Goal: Use online tool/utility: Utilize a website feature to perform a specific function

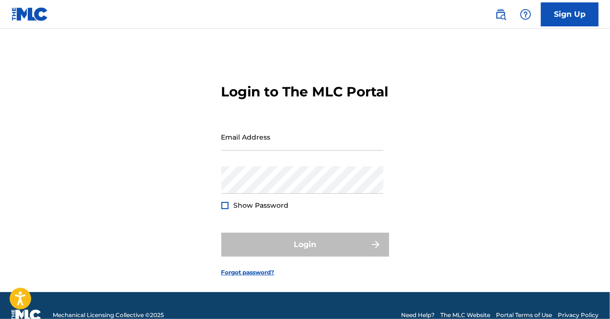
type input "[EMAIL_ADDRESS][DOMAIN_NAME]"
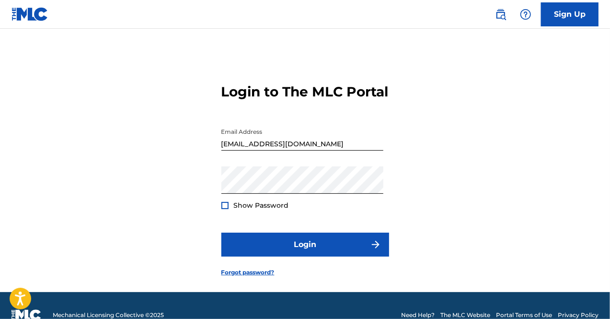
click at [244, 237] on form "Login to The MLC Portal Email Address [EMAIL_ADDRESS][DOMAIN_NAME] Password Sho…" at bounding box center [306, 172] width 168 height 239
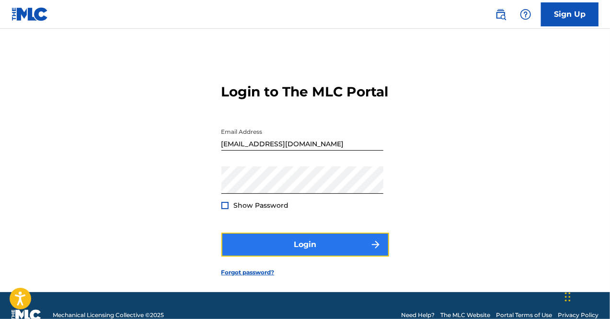
click at [298, 257] on button "Login" at bounding box center [306, 245] width 168 height 24
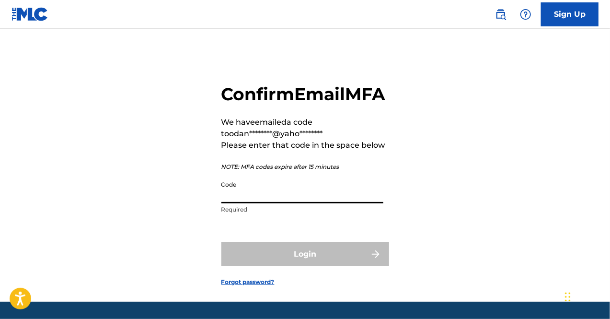
click at [268, 203] on input "Code" at bounding box center [303, 189] width 162 height 27
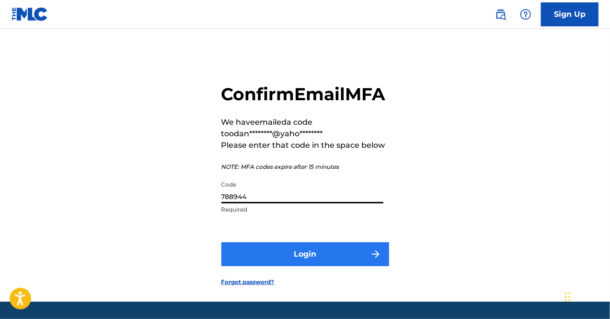
type input "788944"
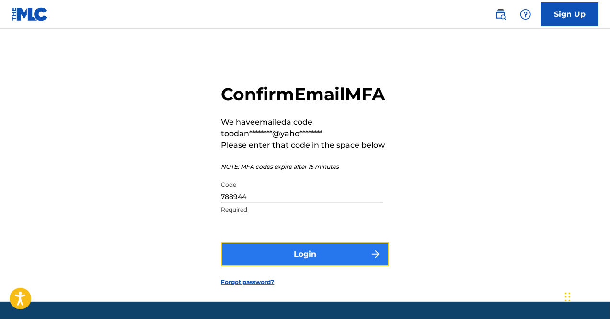
click at [308, 266] on button "Login" at bounding box center [306, 254] width 168 height 24
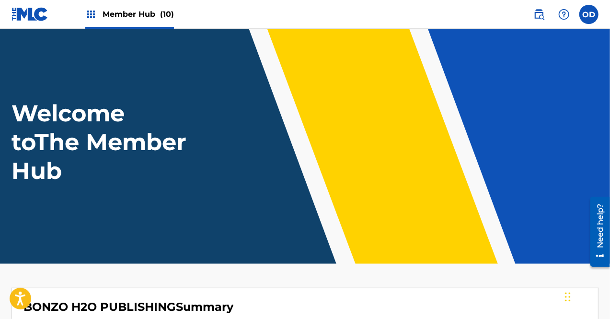
click at [187, 62] on header "Welcome to The Member Hub" at bounding box center [305, 146] width 610 height 235
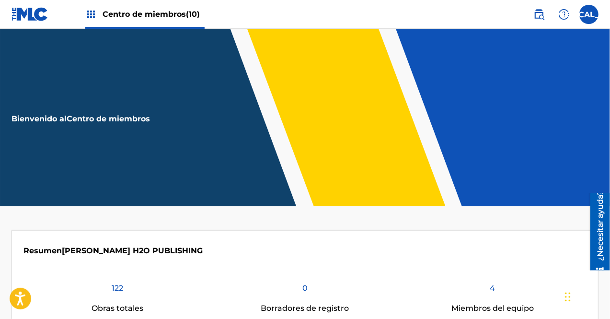
click at [382, 10] on nav "Centro de miembros (10) [MEDICAL_DATA] [MEDICAL_DATA] [PERSON_NAME] [EMAIL_ADDR…" at bounding box center [305, 14] width 610 height 29
click at [157, 18] on font "Centro de miembros" at bounding box center [144, 14] width 83 height 9
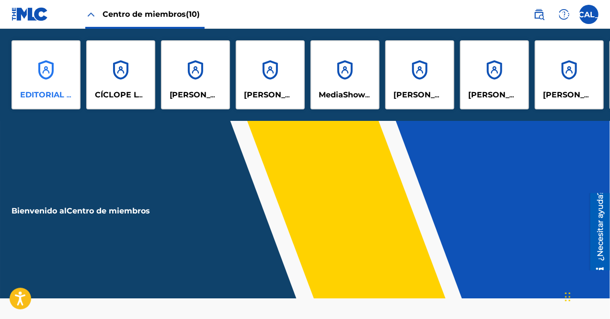
click at [62, 80] on div "EDITORIAL BONZO H2O" at bounding box center [46, 74] width 69 height 69
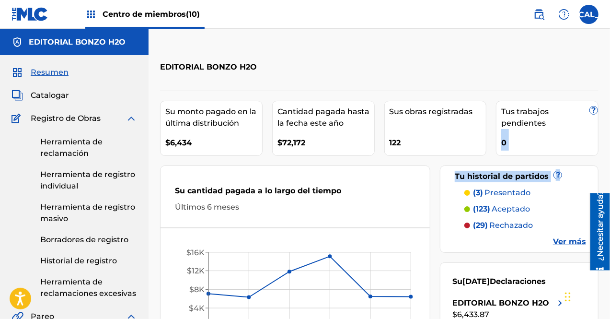
drag, startPoint x: 613, startPoint y: 125, endPoint x: 613, endPoint y: 162, distance: 37.4
click at [610, 162] on html "Guía del lector de pantalla de accesibilidad, comentarios e informes de problem…" at bounding box center [305, 159] width 610 height 319
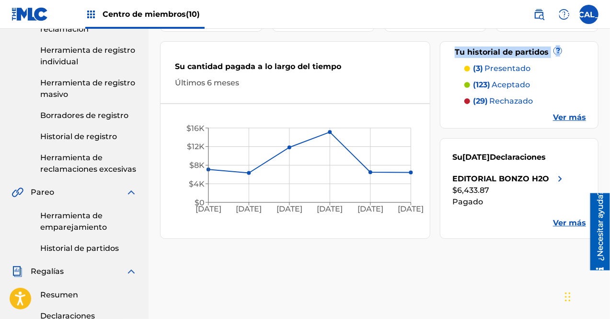
scroll to position [129, 0]
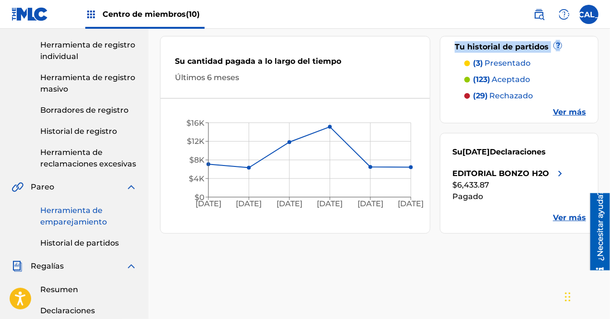
click at [68, 216] on link "Herramienta de emparejamiento" at bounding box center [88, 216] width 97 height 23
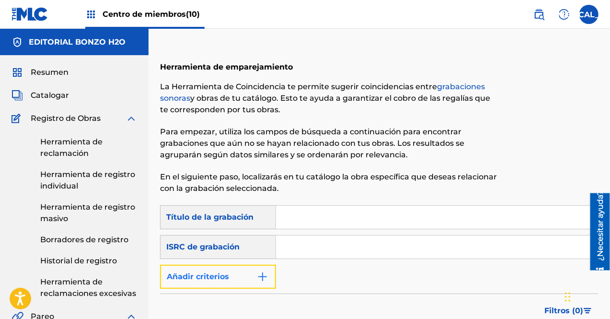
click at [263, 277] on img "Formulario de búsqueda" at bounding box center [263, 277] width 12 height 12
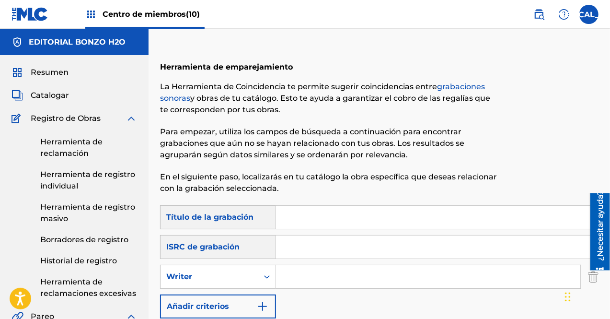
click at [309, 282] on input "Formulario de búsqueda" at bounding box center [428, 276] width 305 height 23
type input "[DEMOGRAPHIC_DATA][PERSON_NAME]"
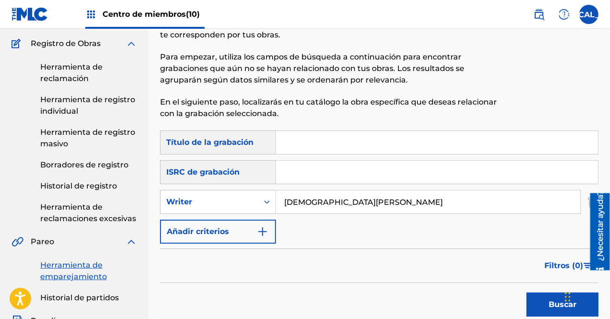
scroll to position [70, 0]
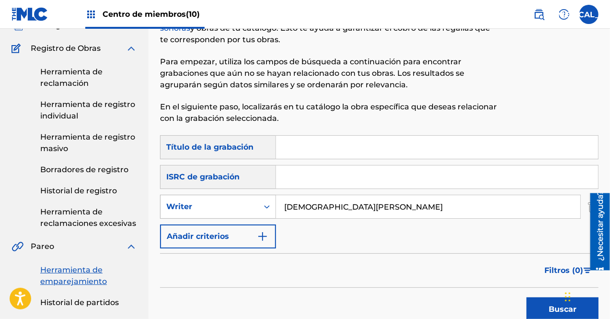
drag, startPoint x: 361, startPoint y: 209, endPoint x: 255, endPoint y: 212, distance: 106.0
click at [255, 212] on div "SearchWithCriteriaa4a28a46-001a-428b-b2bd-fcc17372fda6 Writer [PERSON_NAME]" at bounding box center [379, 207] width 439 height 24
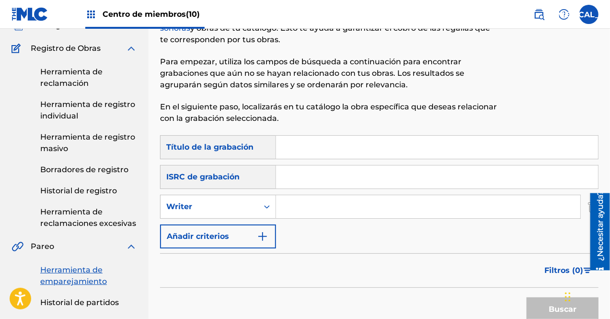
click at [291, 141] on input "Formulario de búsqueda" at bounding box center [437, 147] width 322 height 23
type input "MONOTONIA"
click at [542, 305] on button "Buscar" at bounding box center [563, 309] width 72 height 24
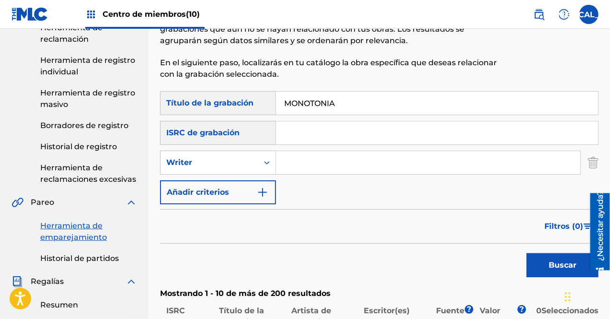
scroll to position [107, 0]
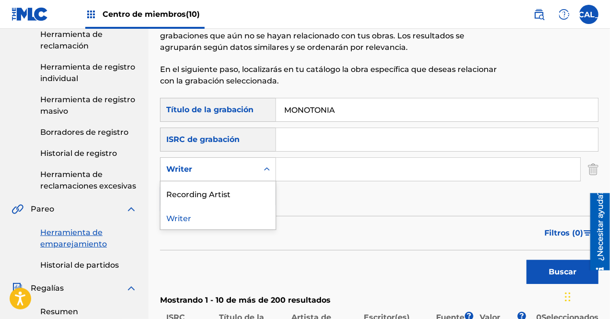
click at [270, 171] on icon "Formulario de búsqueda" at bounding box center [267, 169] width 10 height 10
click at [232, 197] on div "Recording Artist" at bounding box center [218, 193] width 115 height 24
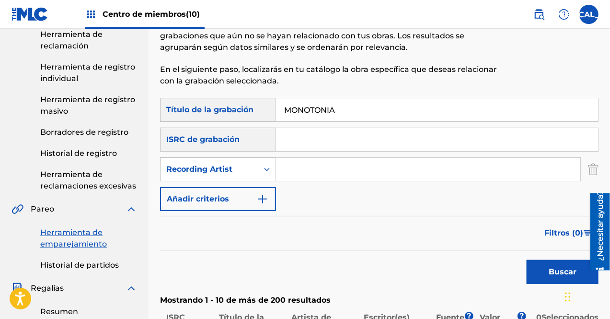
click at [303, 172] on input "Formulario de búsqueda" at bounding box center [428, 169] width 305 height 23
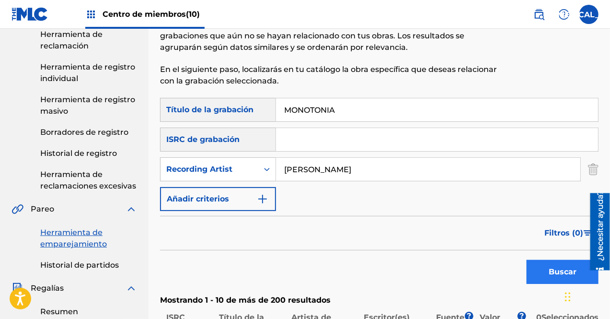
type input "[PERSON_NAME]"
click at [547, 271] on button "Buscar" at bounding box center [563, 272] width 72 height 24
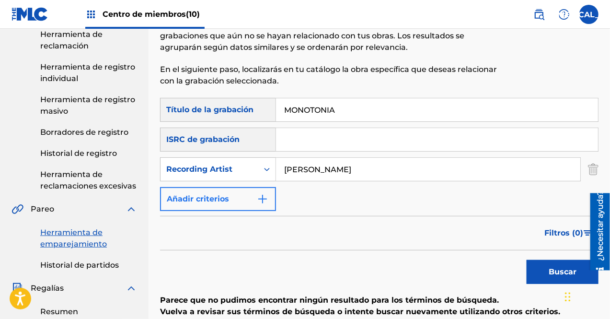
drag, startPoint x: 320, startPoint y: 169, endPoint x: 236, endPoint y: 187, distance: 85.7
click at [236, 187] on div "Buscar con criteriosbc8b7fac-81f8-4151-aa40-e82d50d6fe91 Título de la grabación…" at bounding box center [379, 154] width 439 height 113
drag, startPoint x: 350, startPoint y: 108, endPoint x: 252, endPoint y: 111, distance: 97.9
click at [252, 111] on div "Buscar con criteriosbc8b7fac-81f8-4151-aa40-e82d50d6fe91 Título de la grabación…" at bounding box center [379, 110] width 439 height 24
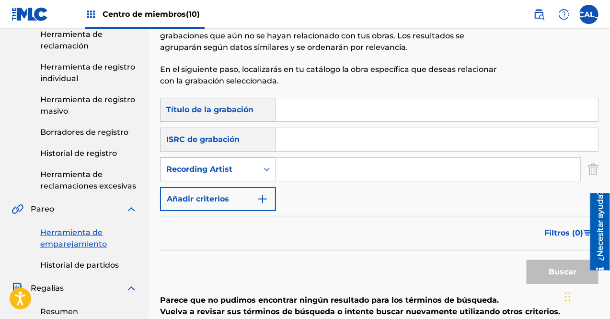
click at [266, 175] on div "Formulario de búsqueda" at bounding box center [266, 169] width 17 height 17
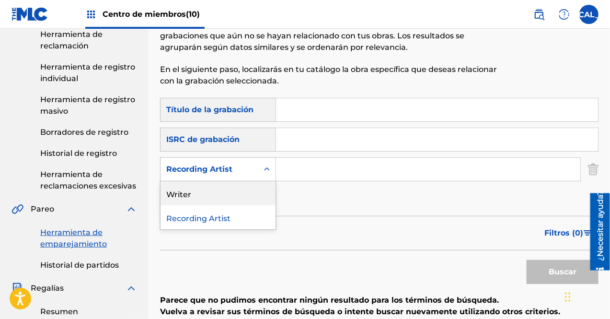
click at [228, 192] on div "Writer" at bounding box center [218, 193] width 115 height 24
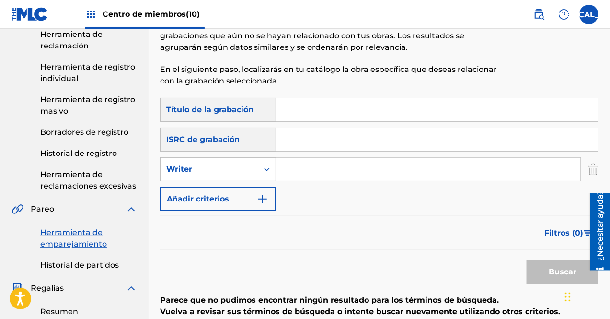
click at [294, 168] on input "Formulario de búsqueda" at bounding box center [428, 169] width 305 height 23
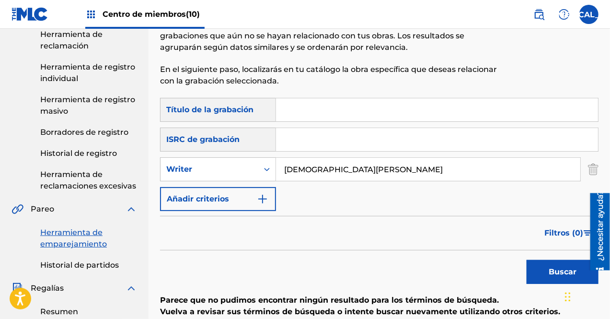
click at [527, 260] on button "Buscar" at bounding box center [563, 272] width 72 height 24
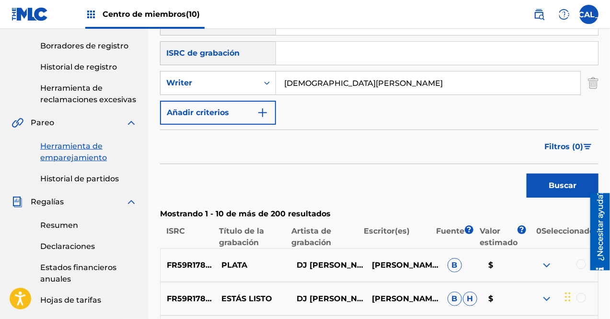
scroll to position [175, 0]
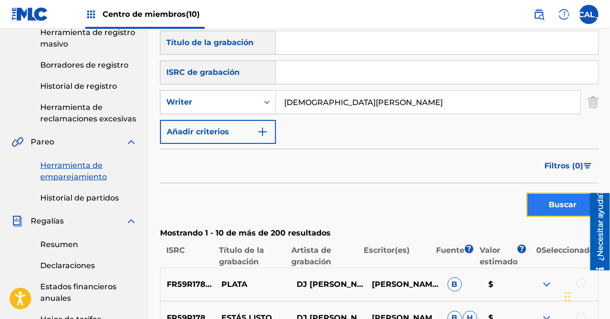
click at [551, 195] on button "Buscar" at bounding box center [563, 205] width 72 height 24
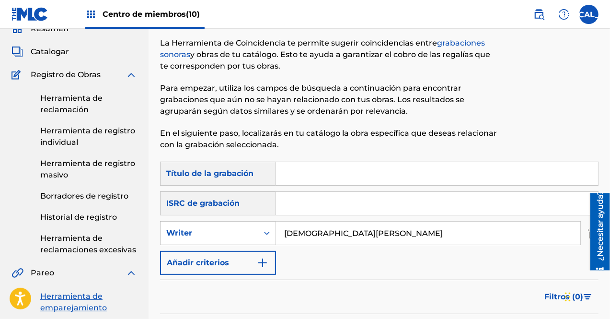
scroll to position [0, 0]
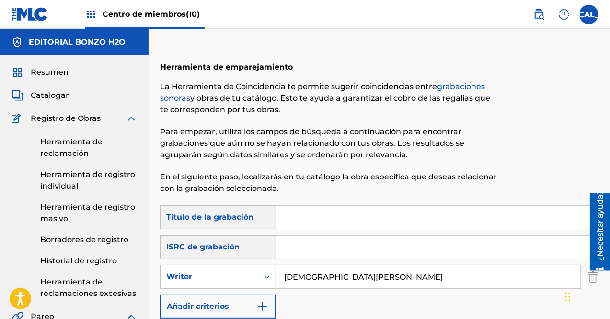
click at [373, 278] on input "[DEMOGRAPHIC_DATA][PERSON_NAME]" at bounding box center [428, 276] width 305 height 23
click at [342, 276] on input "[DEMOGRAPHIC_DATA][PERSON_NAME]" at bounding box center [428, 276] width 305 height 23
click at [354, 278] on input "[DEMOGRAPHIC_DATA][PERSON_NAME]" at bounding box center [428, 276] width 305 height 23
type input "[PERSON_NAME]"
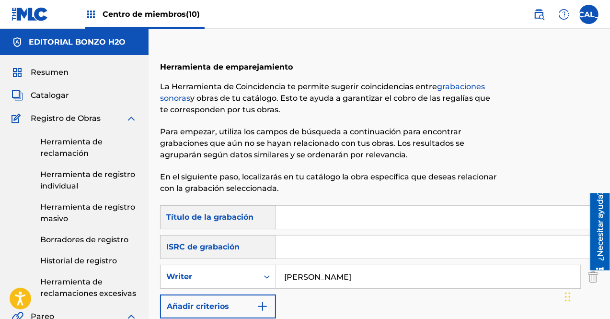
drag, startPoint x: 611, startPoint y: 83, endPoint x: 557, endPoint y: 53, distance: 61.8
click at [557, 53] on div at bounding box center [548, 129] width 101 height 152
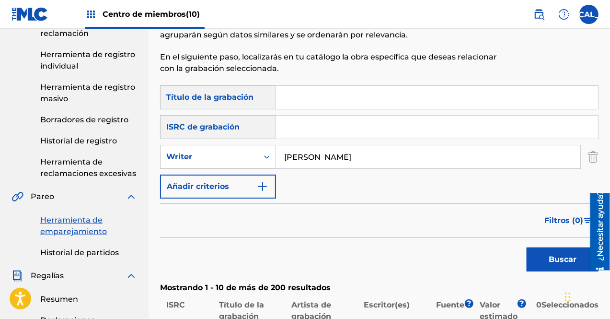
scroll to position [93, 0]
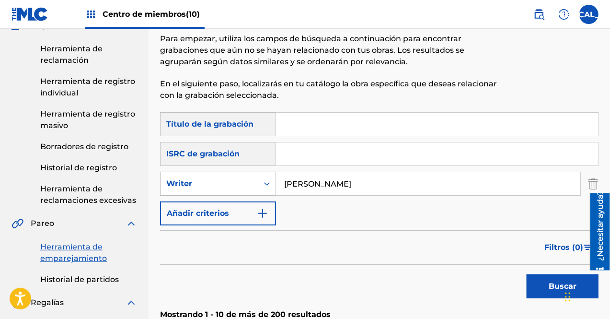
drag, startPoint x: 376, startPoint y: 188, endPoint x: 259, endPoint y: 182, distance: 116.7
click at [259, 182] on div "SearchWithCriteriab35b7fe7-ce07-489e-819b-c85602a6e0cf Writer [PERSON_NAME]" at bounding box center [379, 184] width 439 height 24
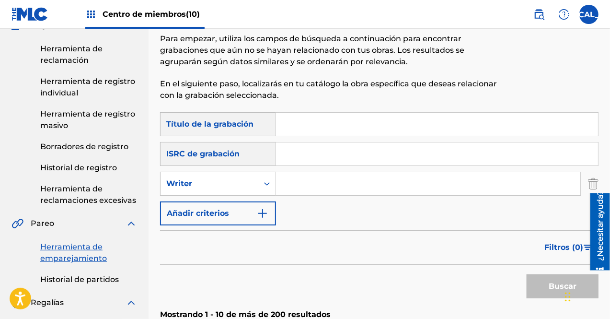
click at [351, 125] on input "Formulario de búsqueda" at bounding box center [437, 124] width 322 height 23
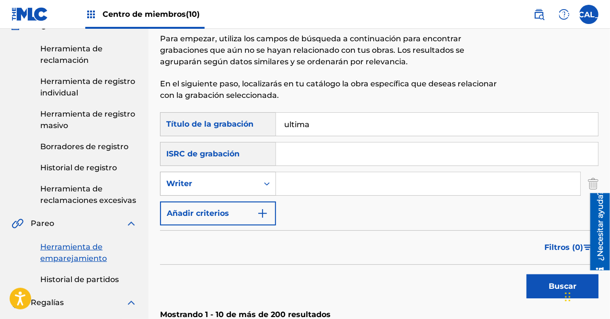
type input "ultima"
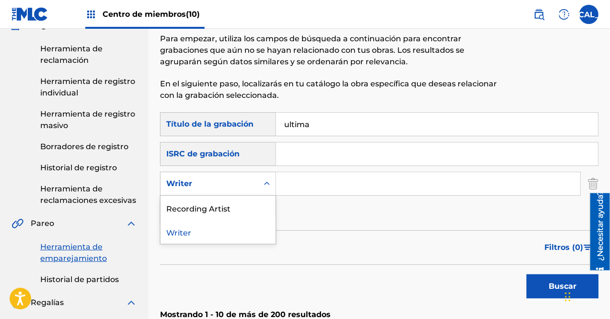
click at [268, 187] on icon "Formulario de búsqueda" at bounding box center [267, 184] width 10 height 10
click at [243, 211] on div "Recording Artist" at bounding box center [218, 208] width 115 height 24
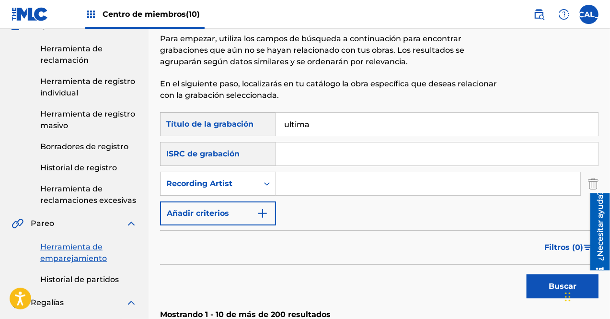
click at [313, 176] on input "Formulario de búsqueda" at bounding box center [428, 183] width 305 height 23
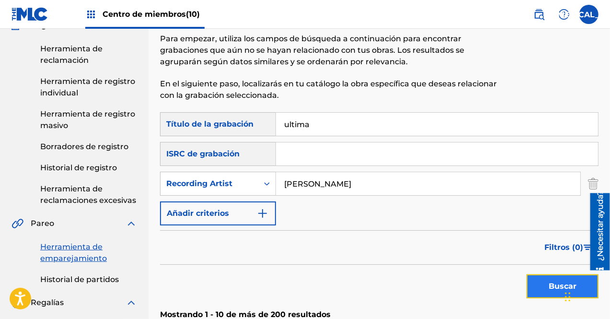
click at [544, 285] on button "Buscar" at bounding box center [563, 286] width 72 height 24
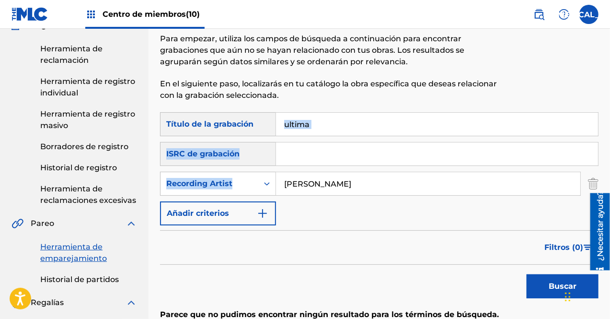
drag, startPoint x: 610, startPoint y: 120, endPoint x: 613, endPoint y: 170, distance: 50.0
click at [610, 170] on html "Guía del lector de pantalla de accesibilidad, comentarios e informes de problem…" at bounding box center [305, 66] width 610 height 319
click at [365, 184] on input "[PERSON_NAME]" at bounding box center [428, 183] width 305 height 23
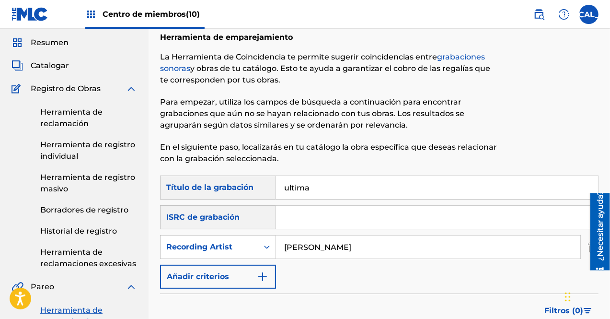
scroll to position [16, 0]
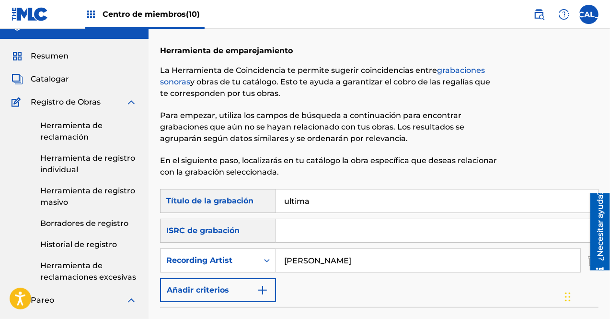
click at [315, 267] on input "[PERSON_NAME]" at bounding box center [428, 260] width 305 height 23
type input "s"
click at [319, 206] on input "ultima" at bounding box center [437, 200] width 322 height 23
drag, startPoint x: 330, startPoint y: 206, endPoint x: 208, endPoint y: 213, distance: 122.0
click at [208, 213] on div "Buscar con criteriosbc8b7fac-81f8-4151-aa40-e82d50d6fe91 Título de la grabación…" at bounding box center [379, 245] width 439 height 113
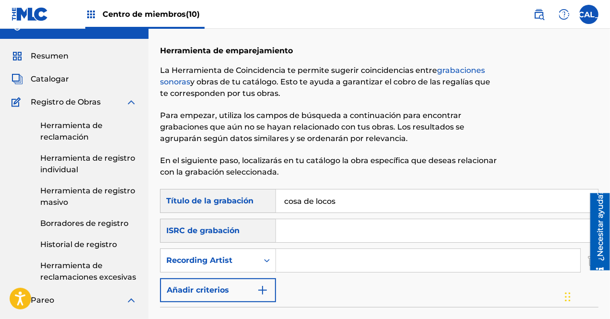
type input "cosa de locos"
click at [293, 257] on input "Formulario de búsqueda" at bounding box center [428, 260] width 305 height 23
type input "[PERSON_NAME]"
drag, startPoint x: 610, startPoint y: 115, endPoint x: 608, endPoint y: 186, distance: 71.0
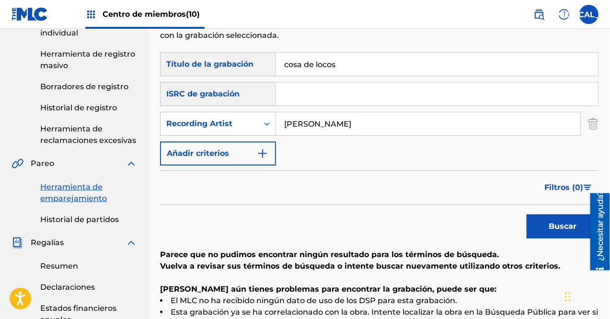
scroll to position [161, 0]
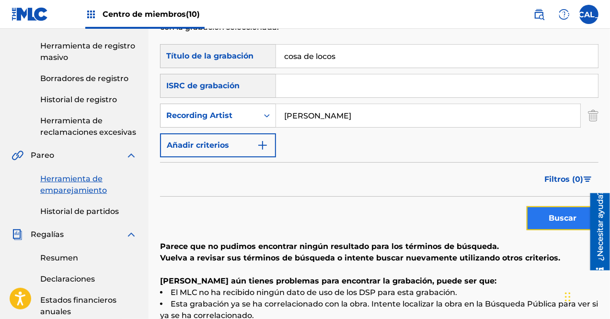
click at [563, 215] on font "Buscar" at bounding box center [563, 217] width 28 height 9
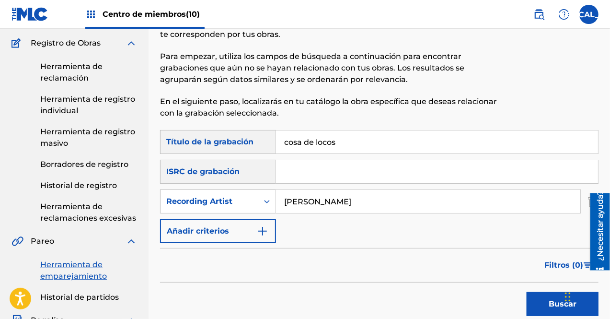
scroll to position [0, 0]
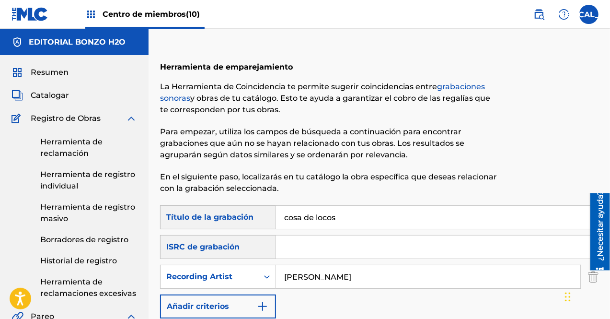
drag, startPoint x: 352, startPoint y: 218, endPoint x: 199, endPoint y: 218, distance: 153.9
click at [199, 218] on div "Buscar con criteriosbc8b7fac-81f8-4151-aa40-e82d50d6fe91 Título de la grabación…" at bounding box center [379, 217] width 439 height 24
type input "paris in love"
click at [315, 283] on input "[PERSON_NAME]" at bounding box center [428, 276] width 305 height 23
type input "b"
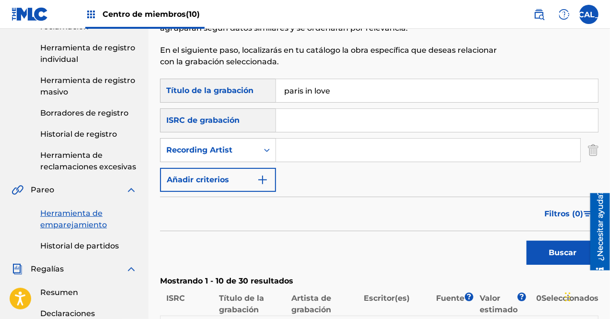
scroll to position [132, 0]
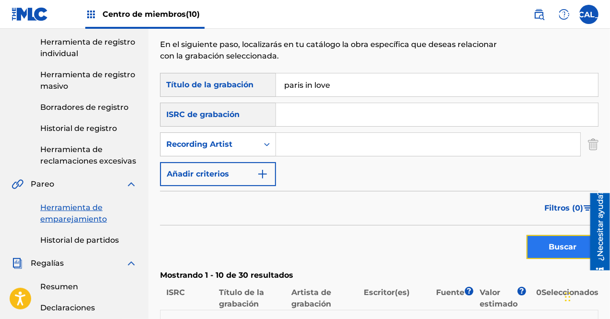
click at [561, 246] on font "Buscar" at bounding box center [563, 246] width 28 height 9
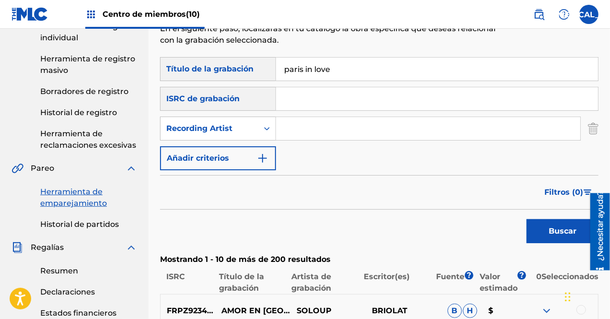
scroll to position [141, 0]
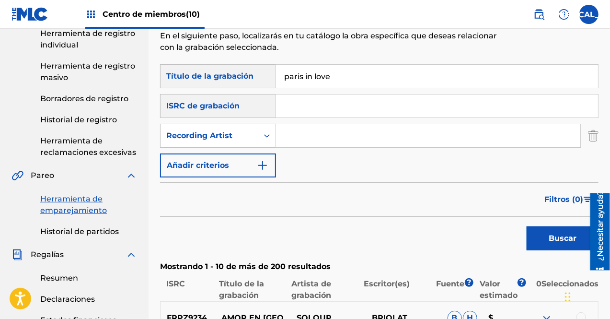
click at [306, 137] on input "Formulario de búsqueda" at bounding box center [428, 135] width 305 height 23
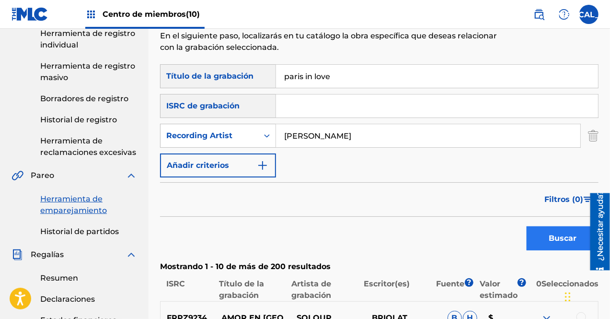
type input "[PERSON_NAME]"
click at [559, 239] on font "Buscar" at bounding box center [563, 238] width 28 height 9
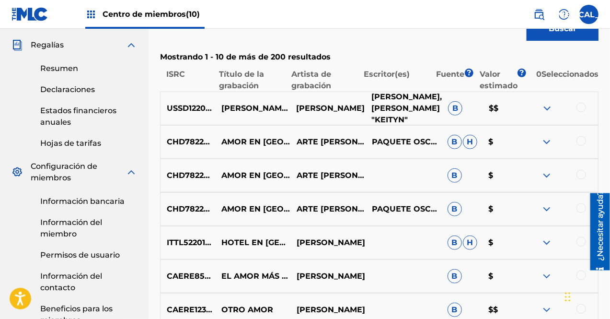
scroll to position [352, 0]
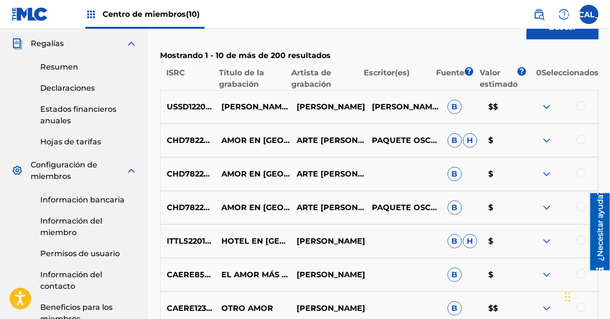
click at [543, 108] on img at bounding box center [547, 107] width 12 height 12
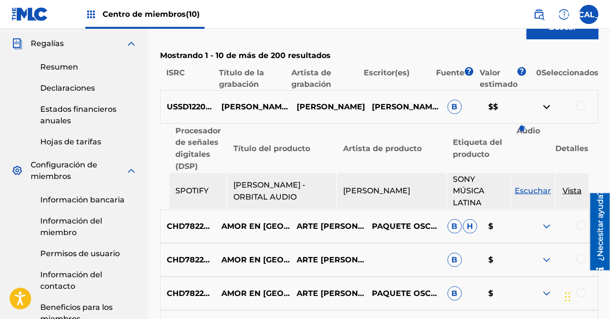
click at [543, 108] on img at bounding box center [547, 107] width 12 height 12
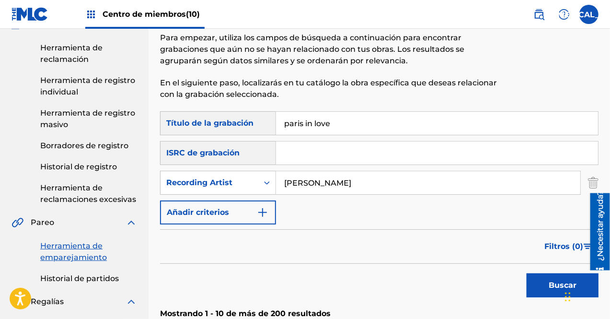
scroll to position [91, 0]
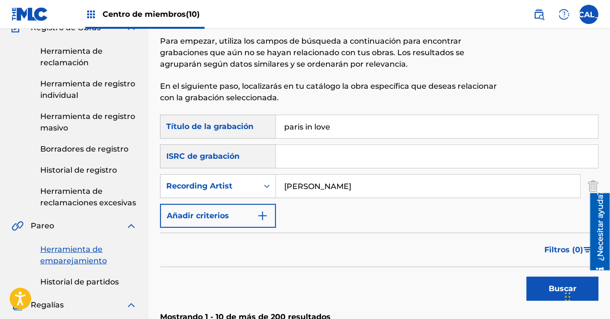
drag, startPoint x: 338, startPoint y: 123, endPoint x: 202, endPoint y: 143, distance: 137.1
click at [202, 143] on div "Buscar con criteriosbc8b7fac-81f8-4151-aa40-e82d50d6fe91 Título de la grabación…" at bounding box center [379, 171] width 439 height 113
type input "piel"
drag, startPoint x: 337, startPoint y: 188, endPoint x: 225, endPoint y: 178, distance: 111.7
click at [225, 178] on div "SearchWithCriteriab94c50fe-f257-40d4-a885-21f7b528e873 Recording Artist [PERSON…" at bounding box center [379, 186] width 439 height 24
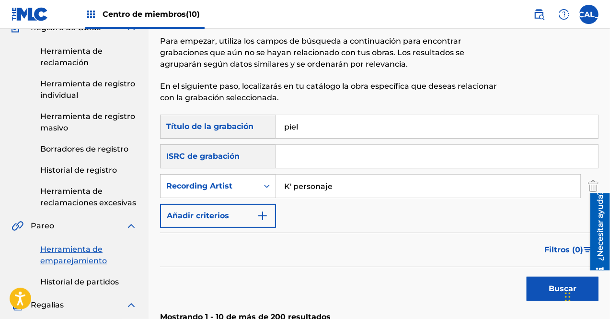
click at [567, 298] on div "Widget de chat" at bounding box center [587, 296] width 48 height 46
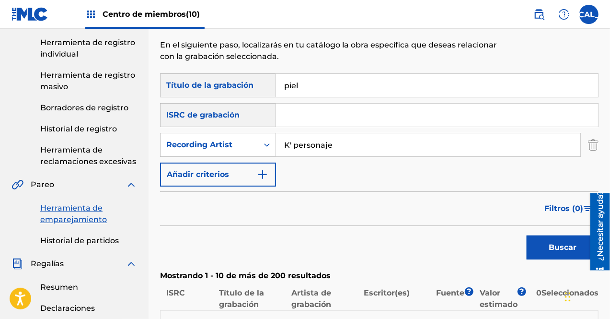
scroll to position [129, 0]
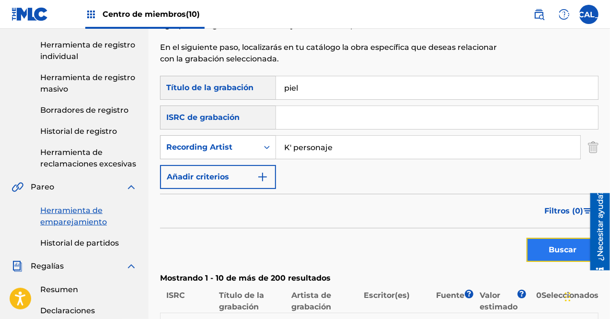
click at [553, 251] on font "Buscar" at bounding box center [563, 249] width 28 height 9
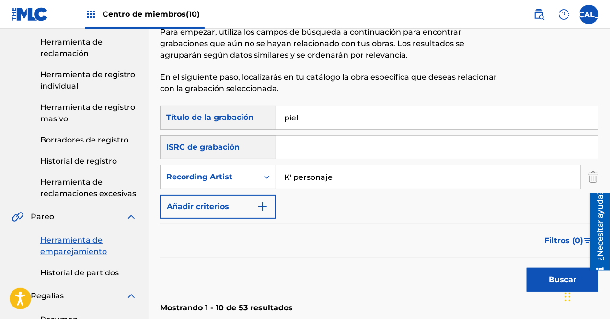
scroll to position [99, 0]
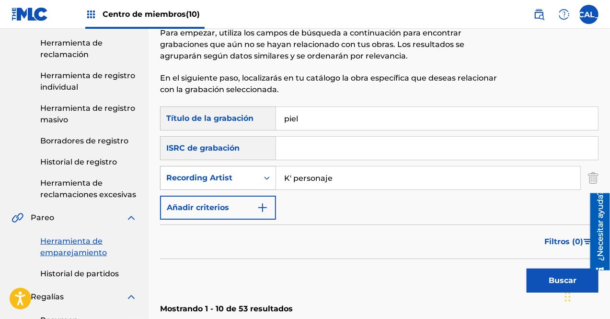
drag, startPoint x: 340, startPoint y: 174, endPoint x: 234, endPoint y: 179, distance: 106.6
click at [234, 179] on div "SearchWithCriteriab94c50fe-f257-40d4-a885-21f7b528e873 Recording Artist K' pers…" at bounding box center [379, 178] width 439 height 24
type input "thigo PZK"
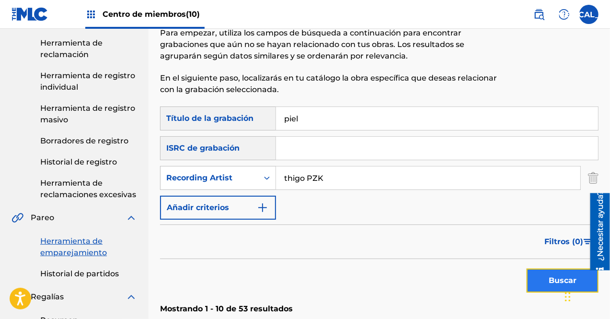
click at [548, 281] on button "Buscar" at bounding box center [563, 281] width 72 height 24
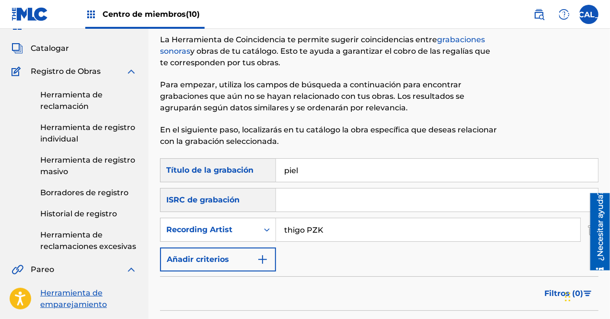
scroll to position [23, 0]
